Goal: Navigation & Orientation: Go to known website

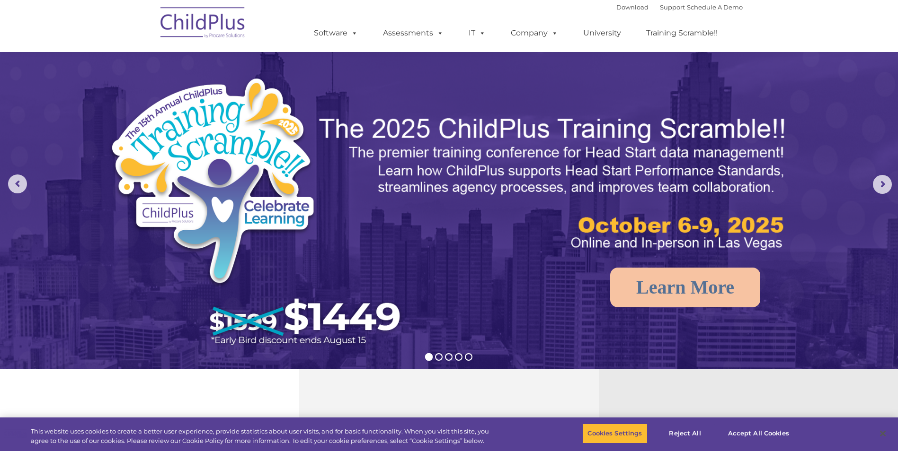
scroll to position [99, 0]
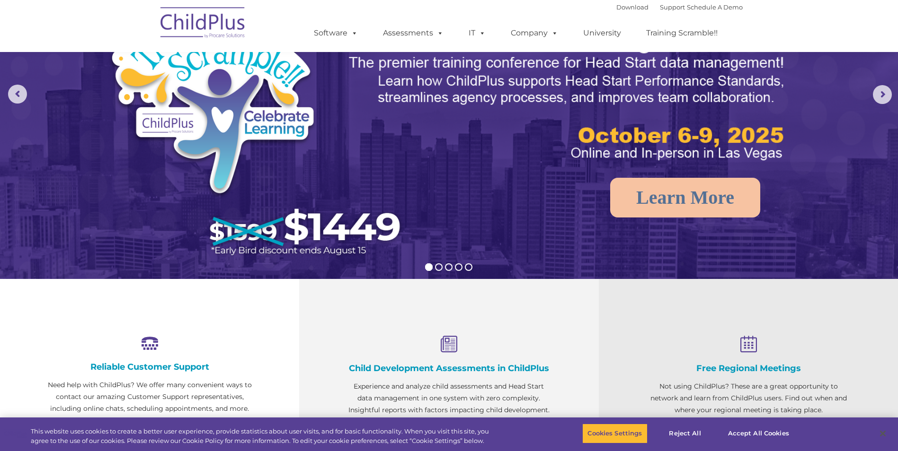
select select "MEDIUM"
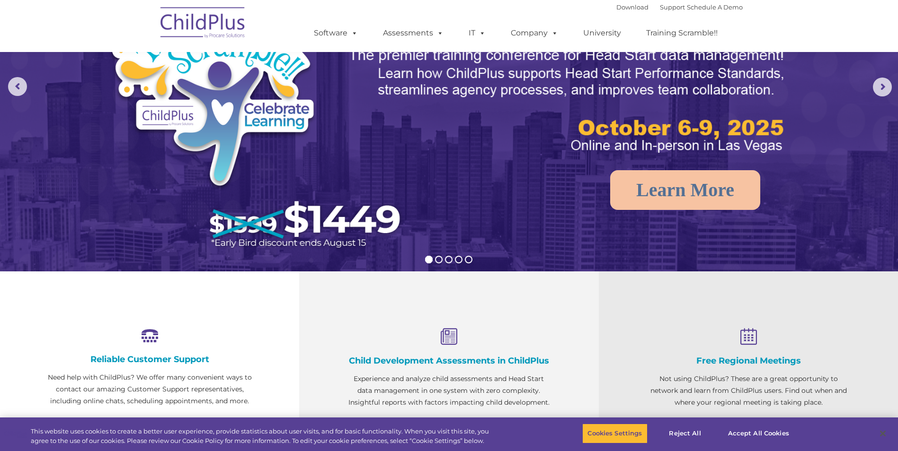
scroll to position [0, 0]
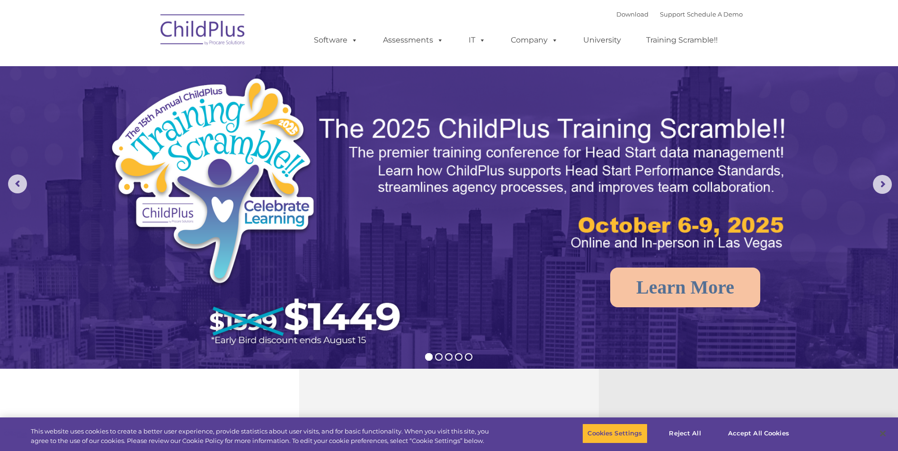
click at [226, 38] on img at bounding box center [203, 31] width 95 height 47
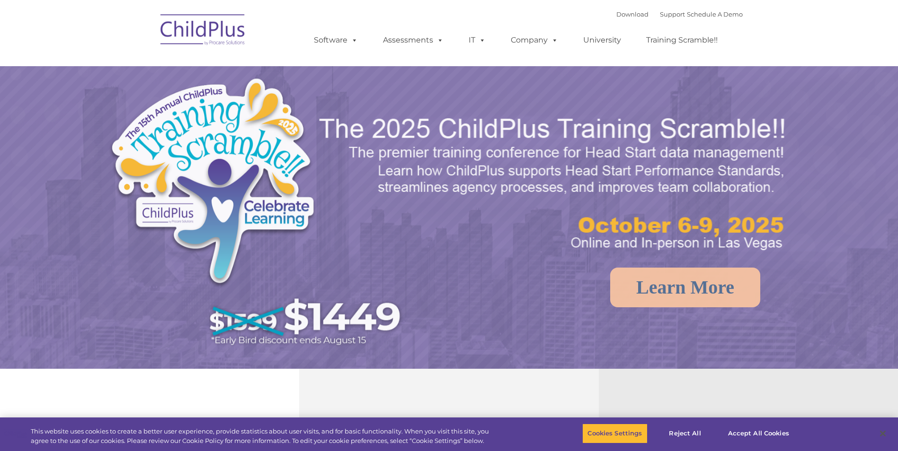
select select "MEDIUM"
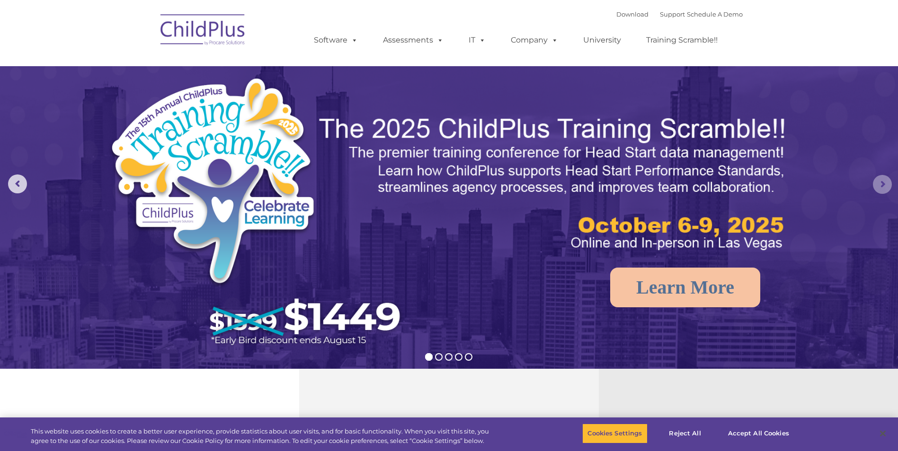
click at [886, 178] on rs-arrow at bounding box center [881, 184] width 19 height 19
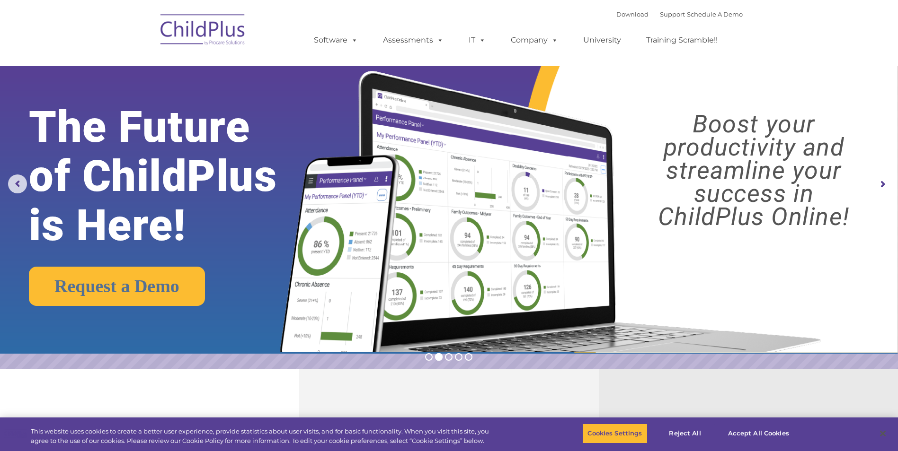
click at [879, 184] on rs-arrow at bounding box center [881, 184] width 19 height 19
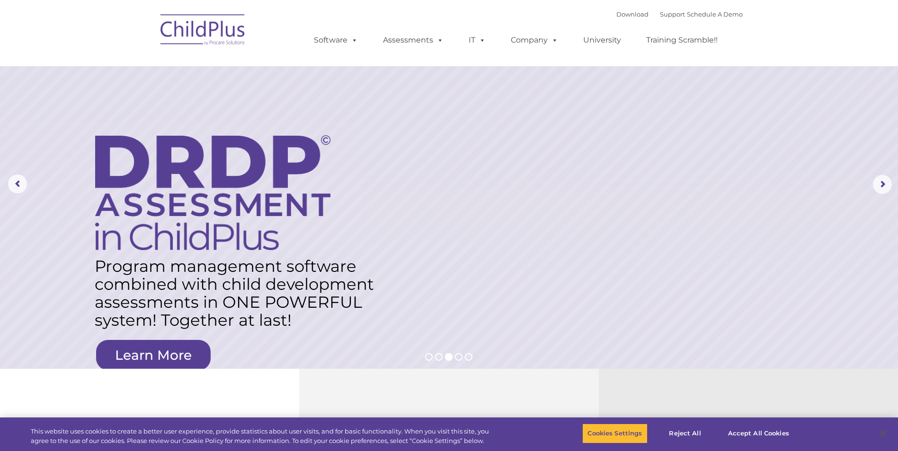
click at [218, 26] on img at bounding box center [203, 31] width 95 height 47
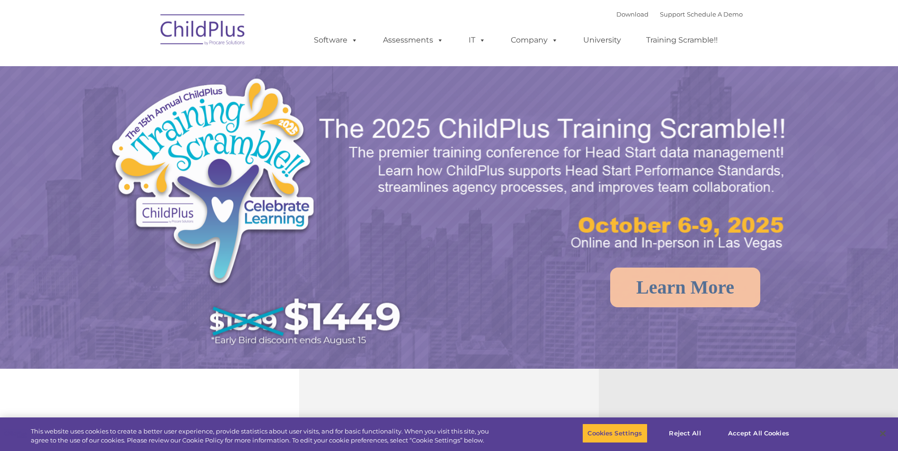
select select "MEDIUM"
